Goal: Task Accomplishment & Management: Manage account settings

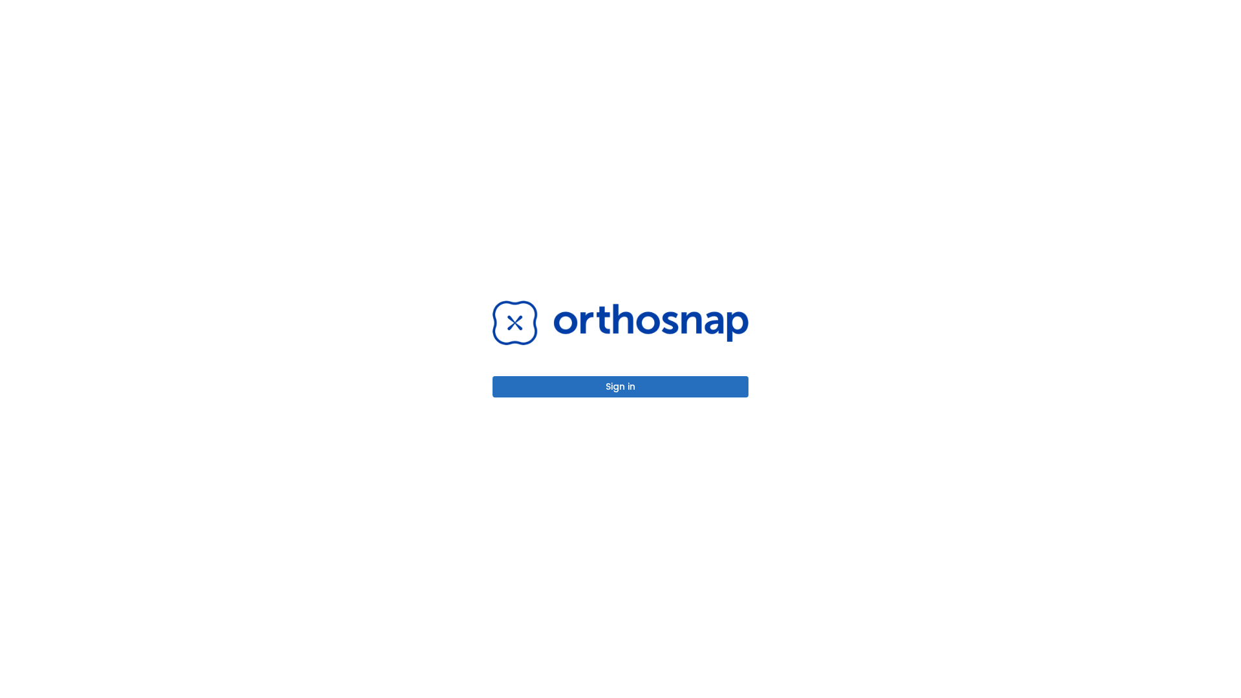
click at [620, 387] on button "Sign in" at bounding box center [621, 386] width 256 height 21
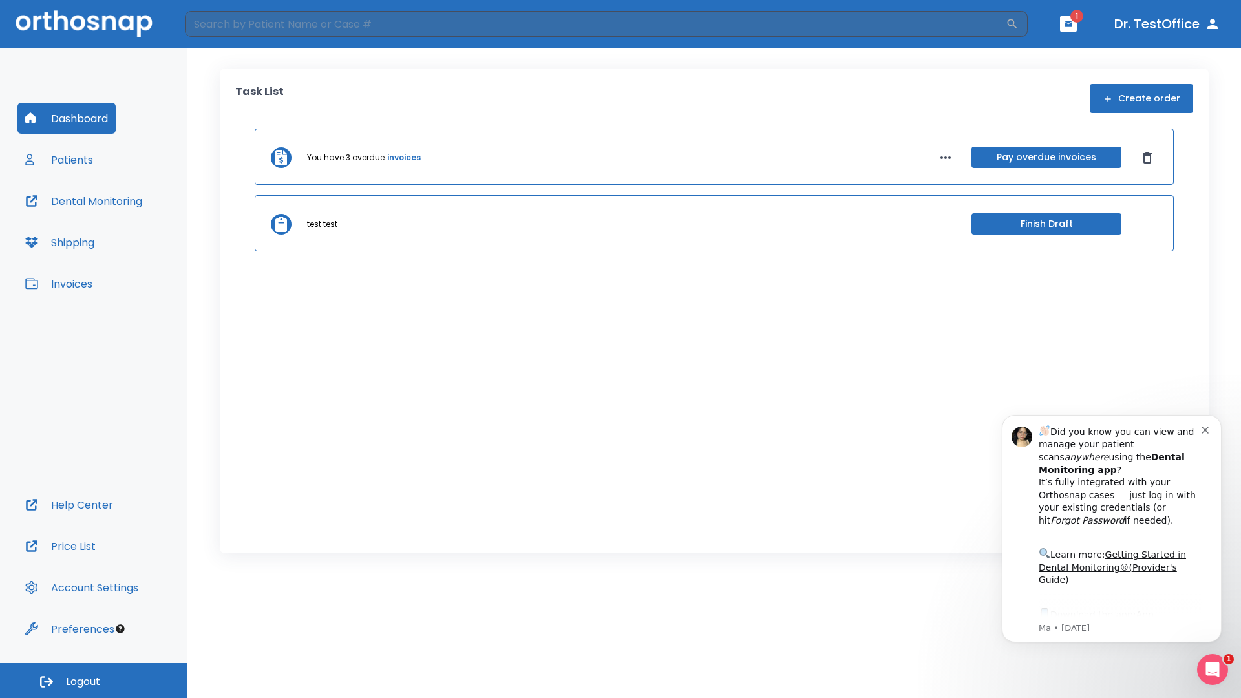
click at [94, 681] on span "Logout" at bounding box center [83, 682] width 34 height 14
